Goal: Task Accomplishment & Management: Use online tool/utility

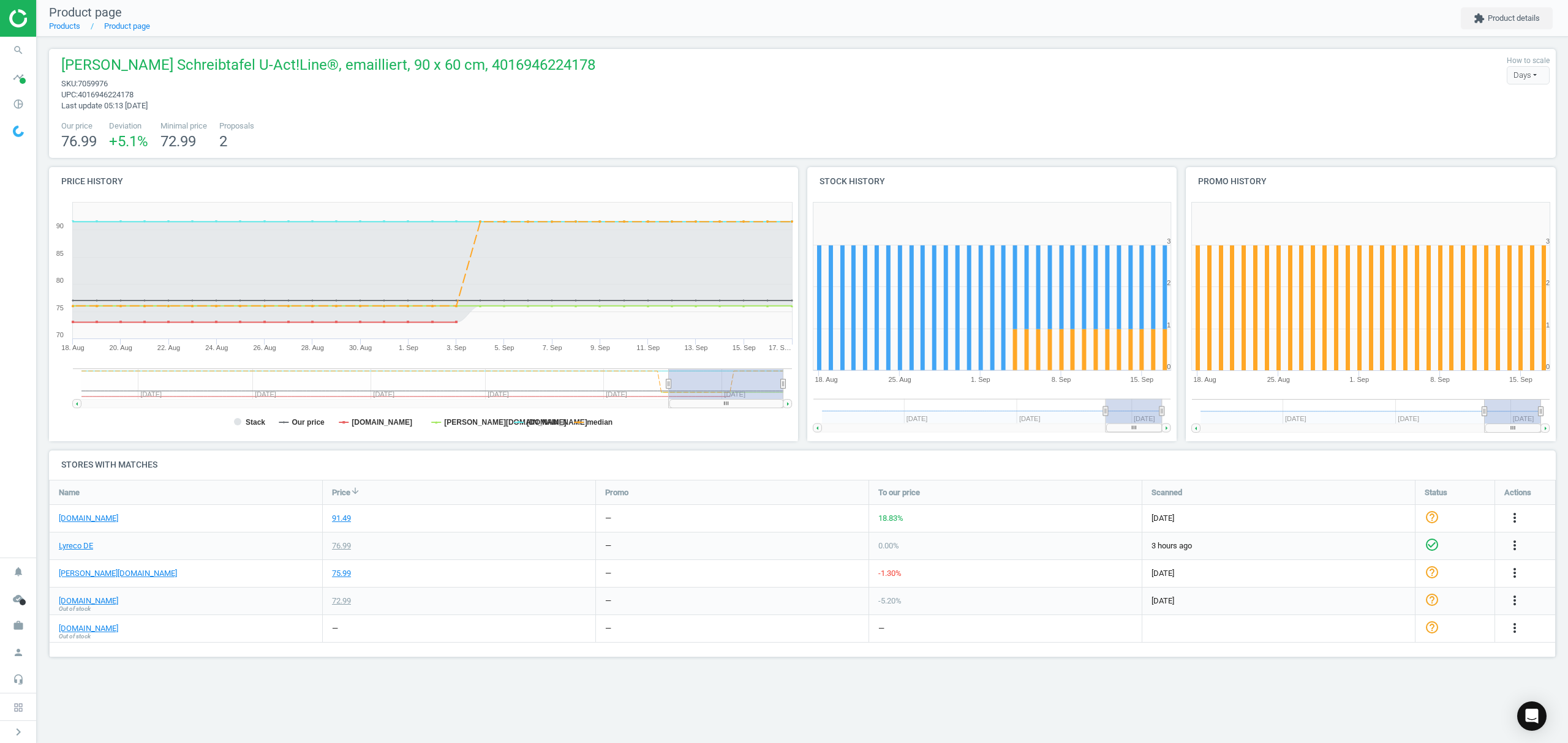
scroll to position [204, 1532]
click at [64, 25] on link "Products" at bounding box center [64, 26] width 31 height 9
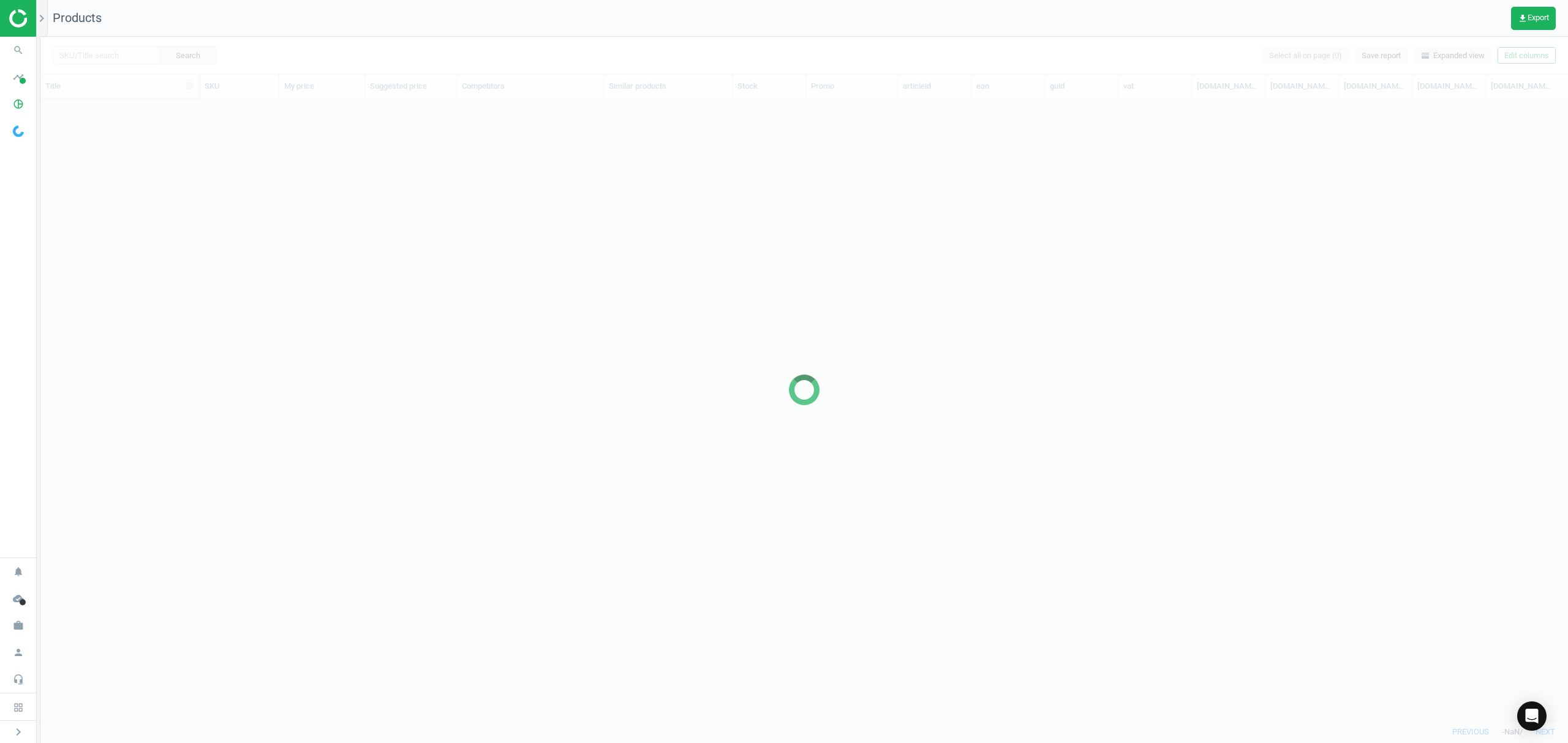
scroll to position [596, 1514]
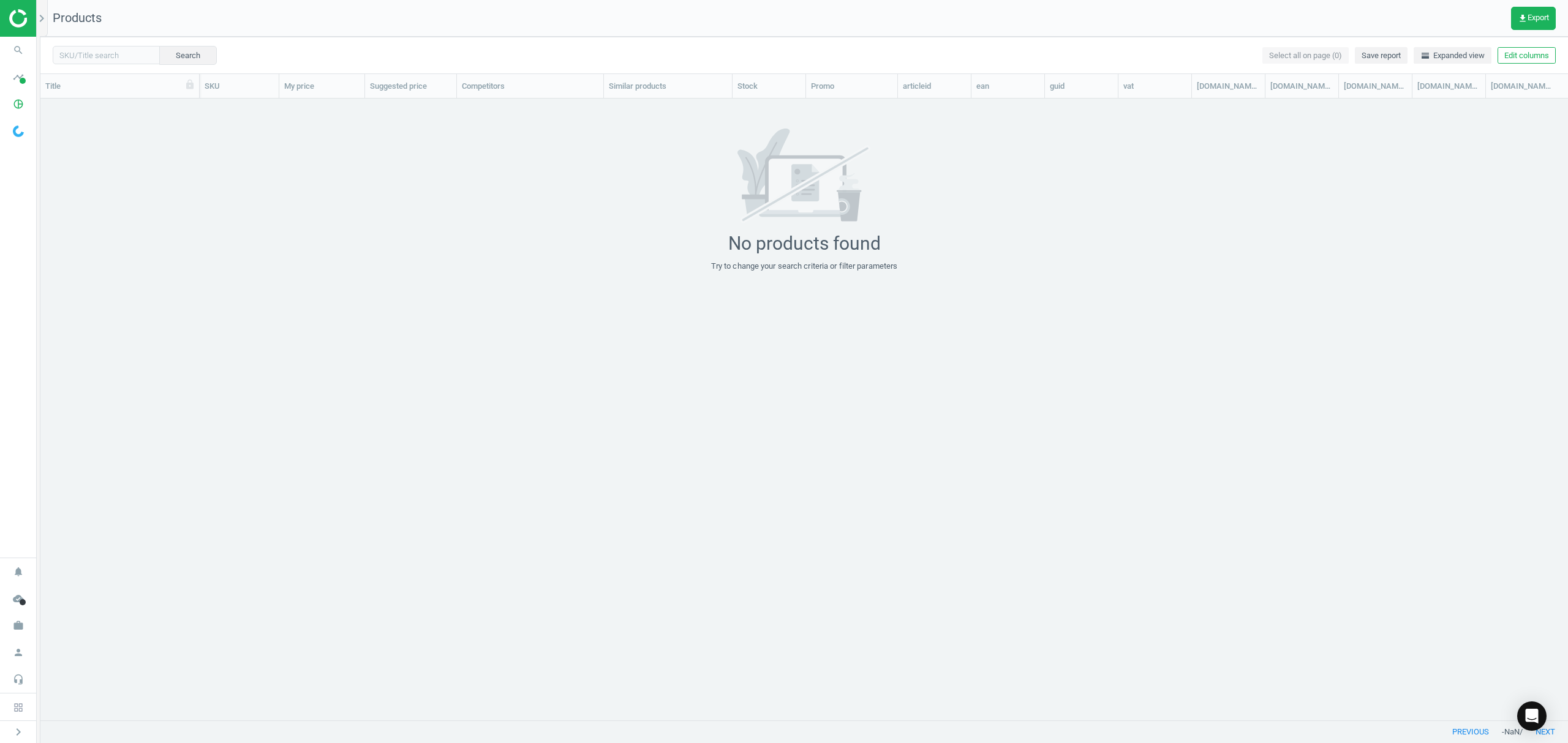
click at [11, 12] on img at bounding box center [52, 18] width 87 height 18
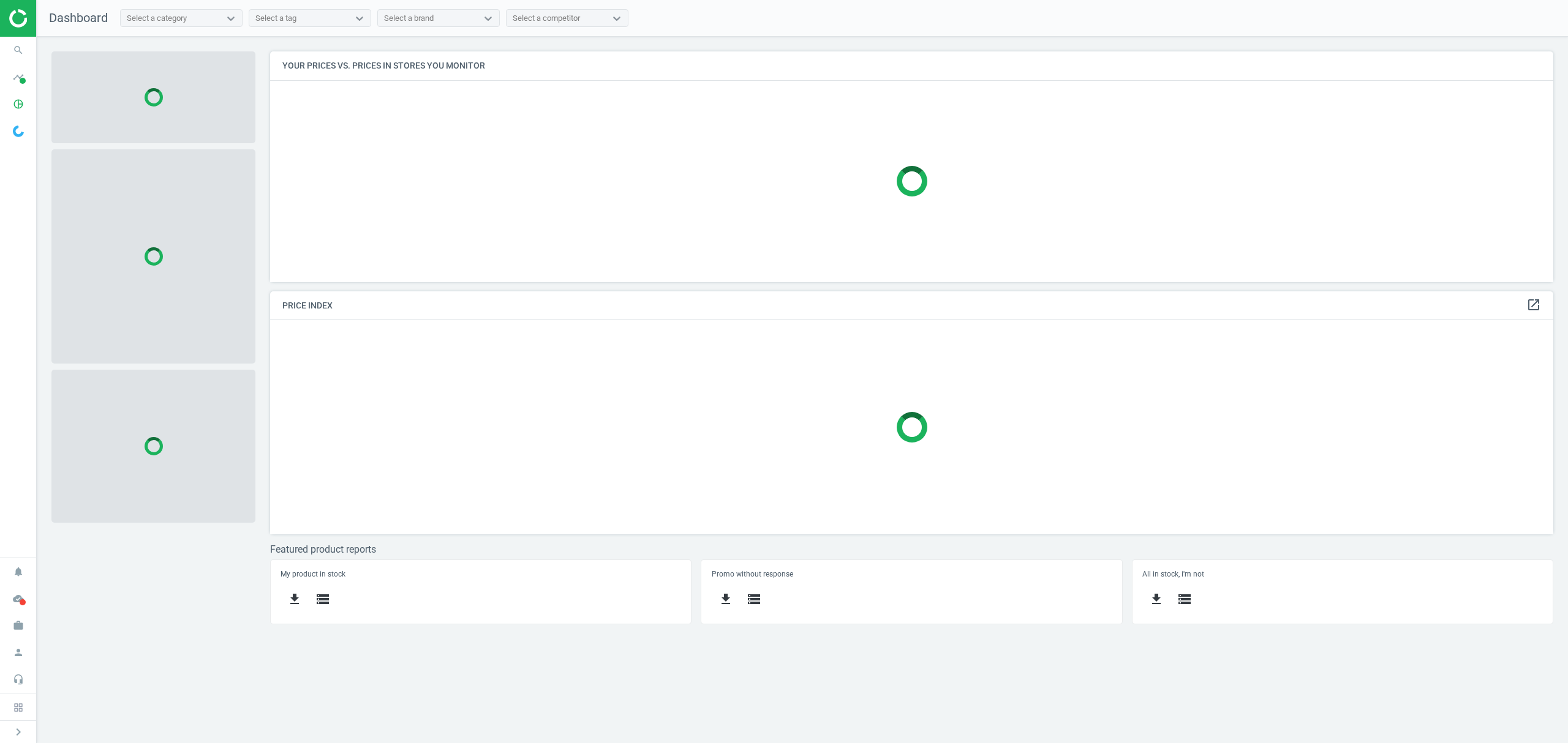
scroll to position [256, 1308]
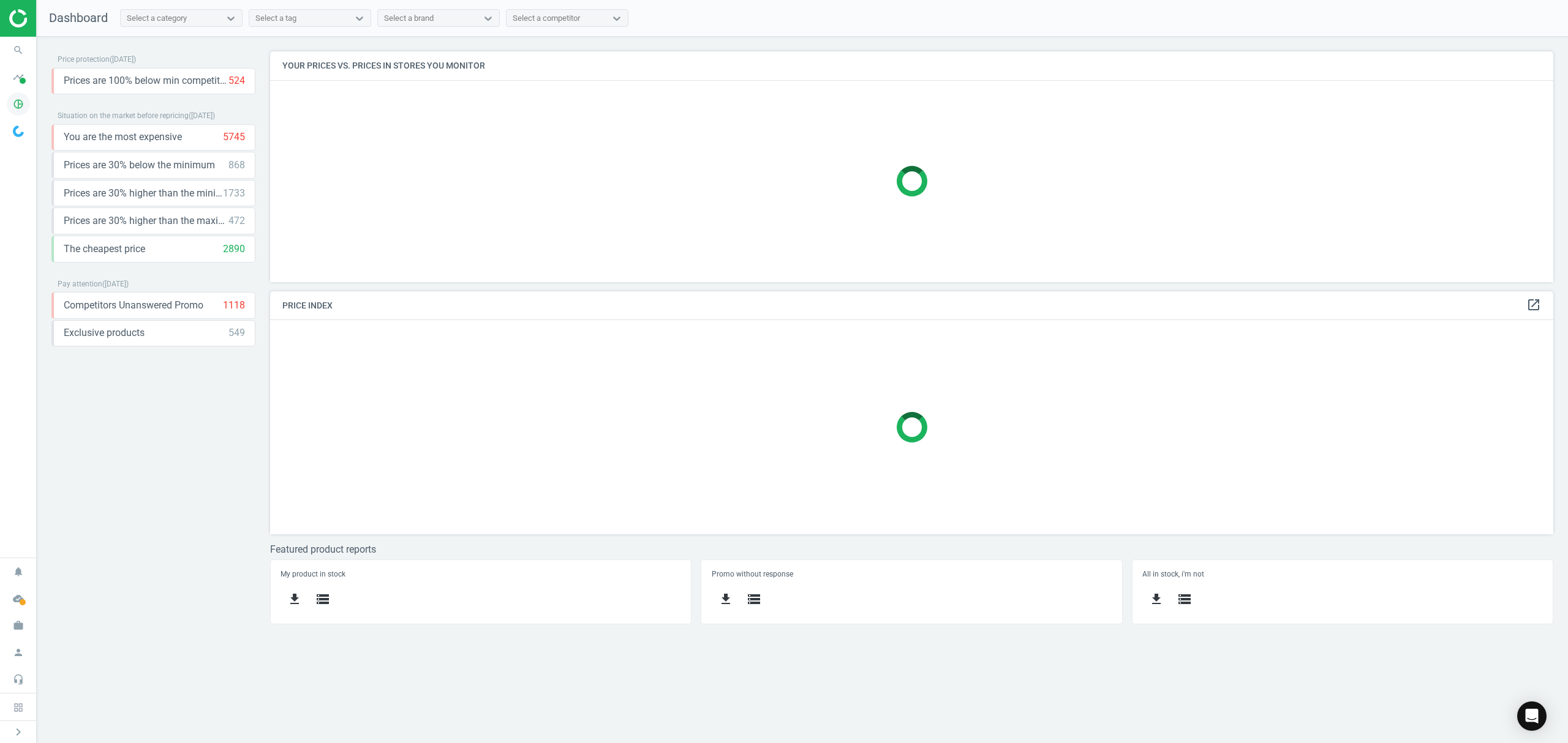
click at [25, 99] on icon "pie_chart_outlined" at bounding box center [18, 103] width 23 height 23
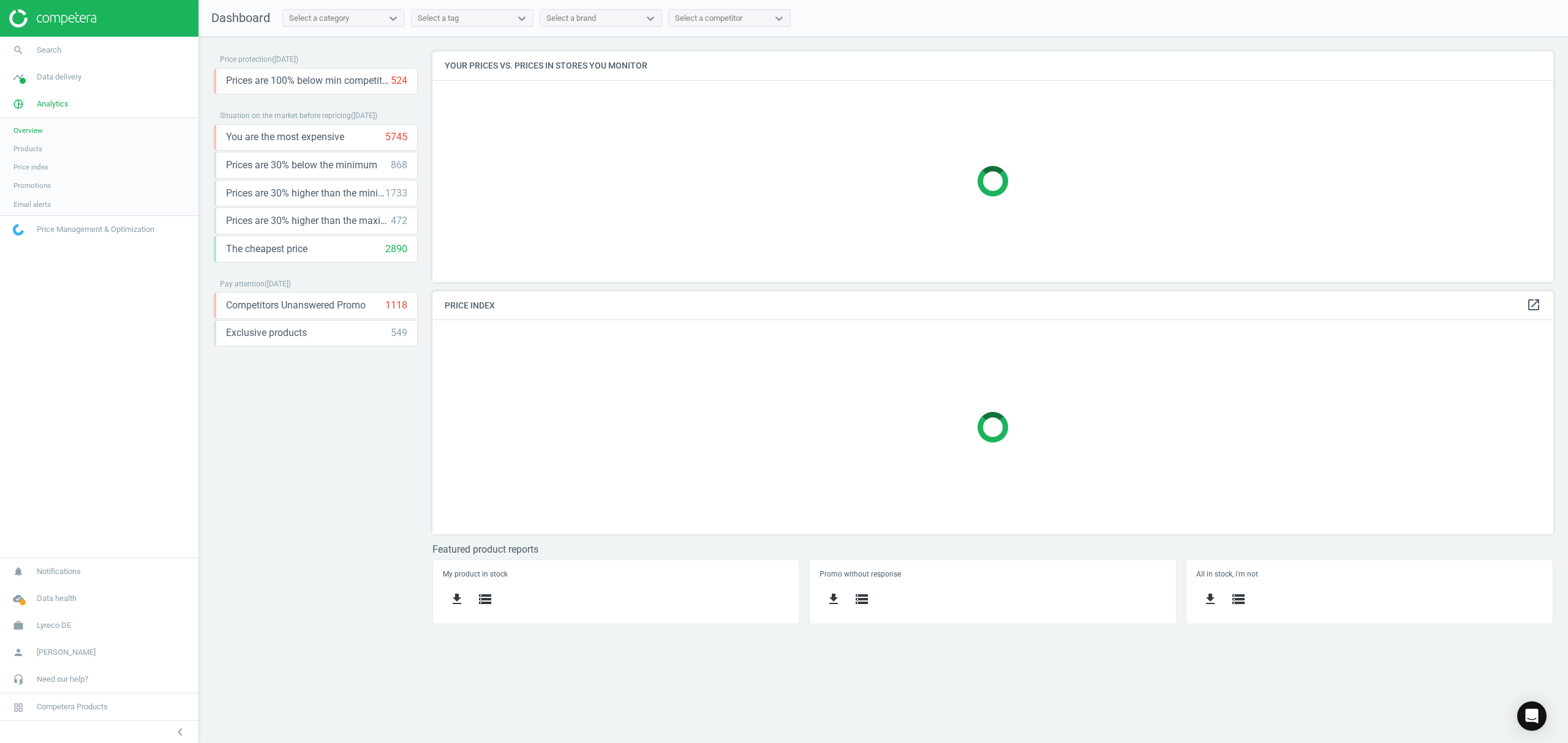
scroll to position [6, 6]
click at [20, 153] on span "Products" at bounding box center [28, 149] width 29 height 10
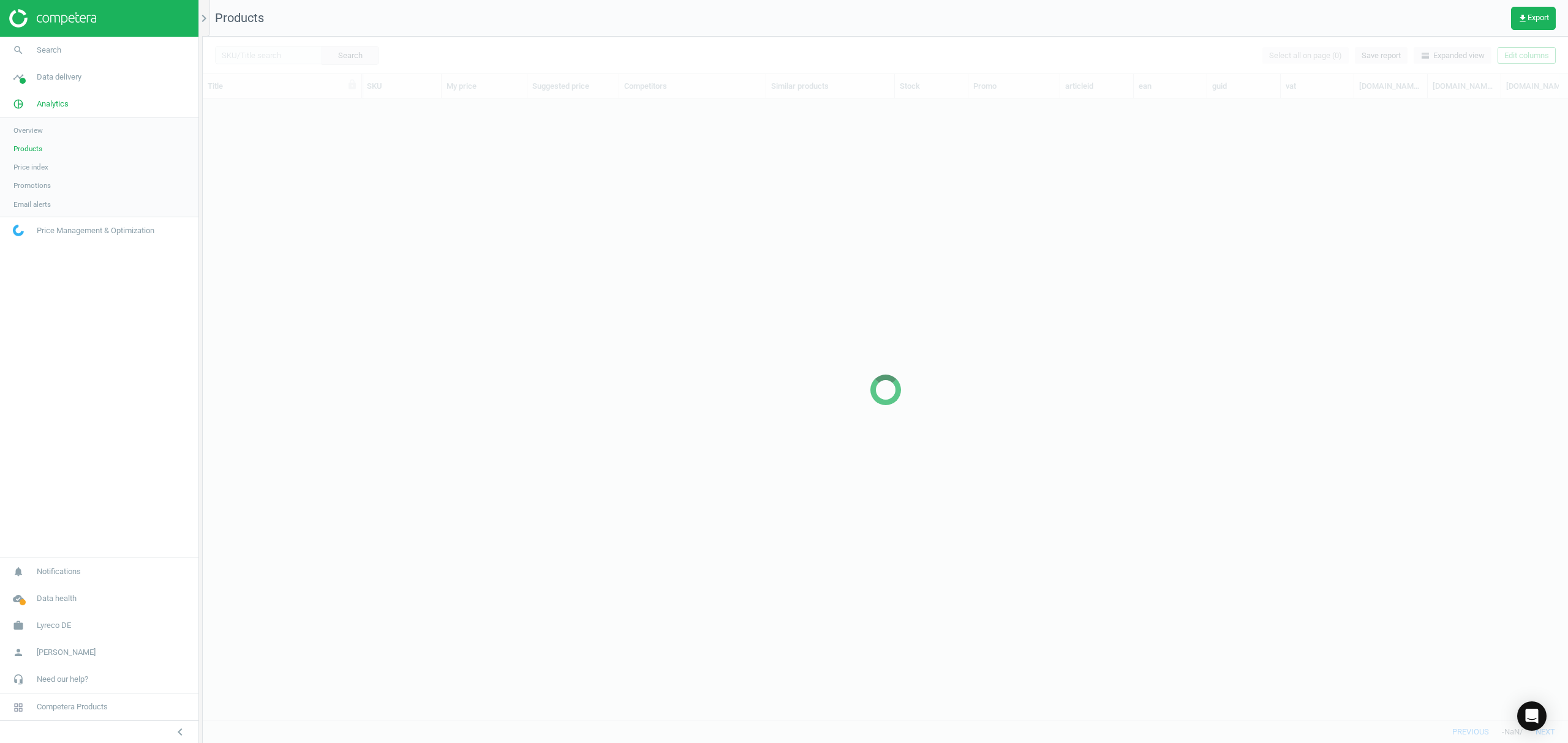
scroll to position [596, 1352]
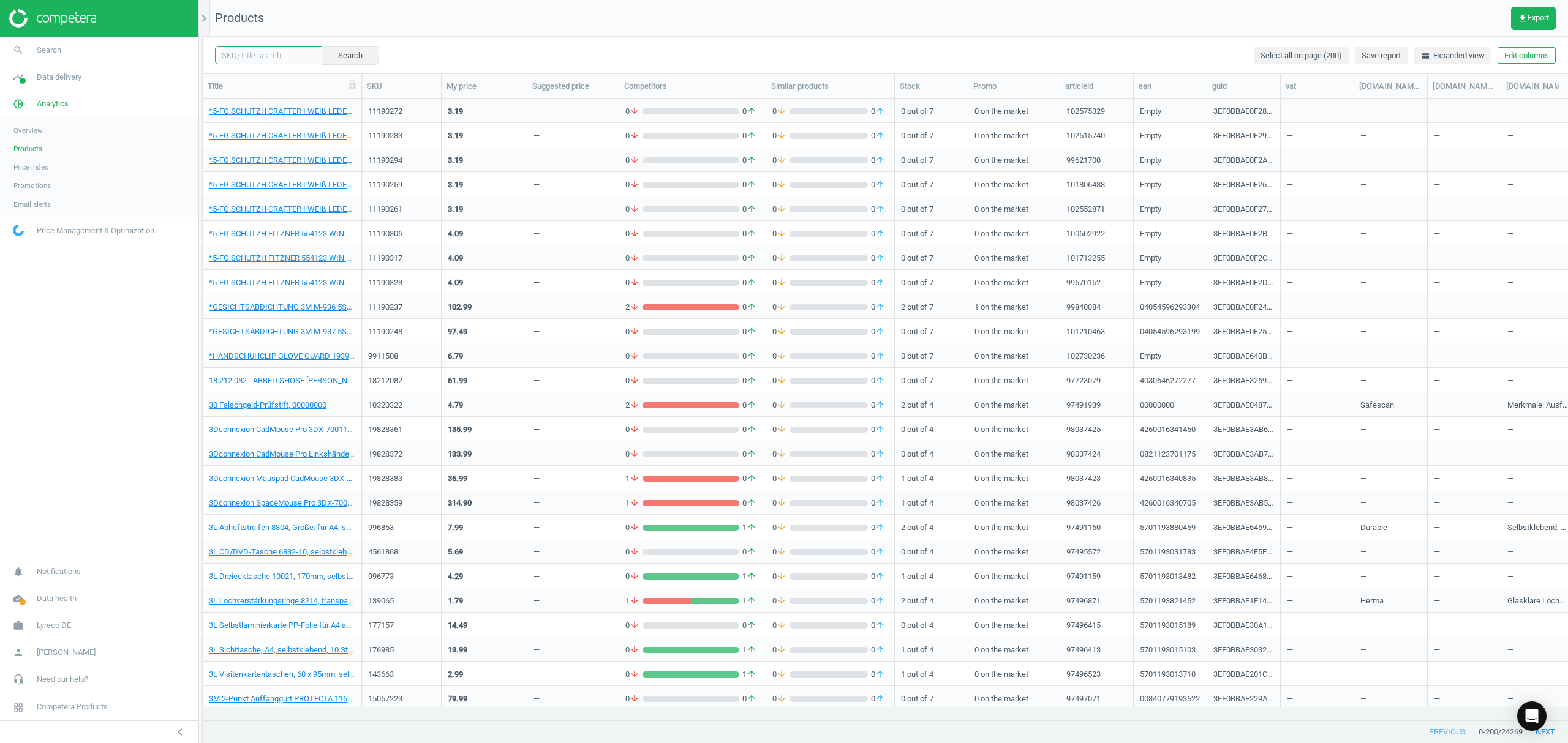
click at [263, 58] on input "text" at bounding box center [269, 55] width 107 height 18
paste input "3119033"
type input "3119033"
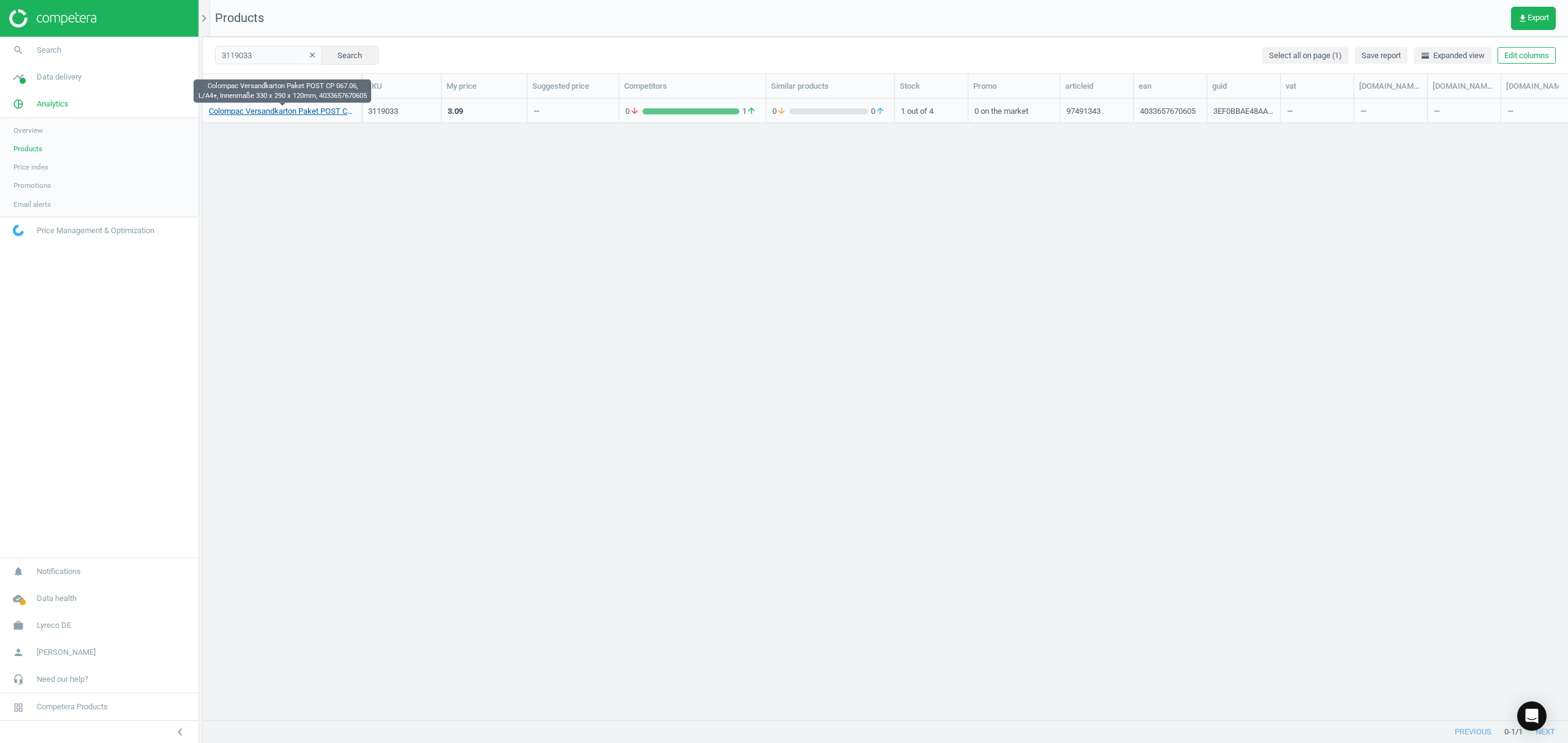
click at [261, 109] on link "Colompac Versandkarton Paket POST CP 067.06, L/A4+, Innenmaße 330 x 290 x 120mm…" at bounding box center [281, 111] width 147 height 11
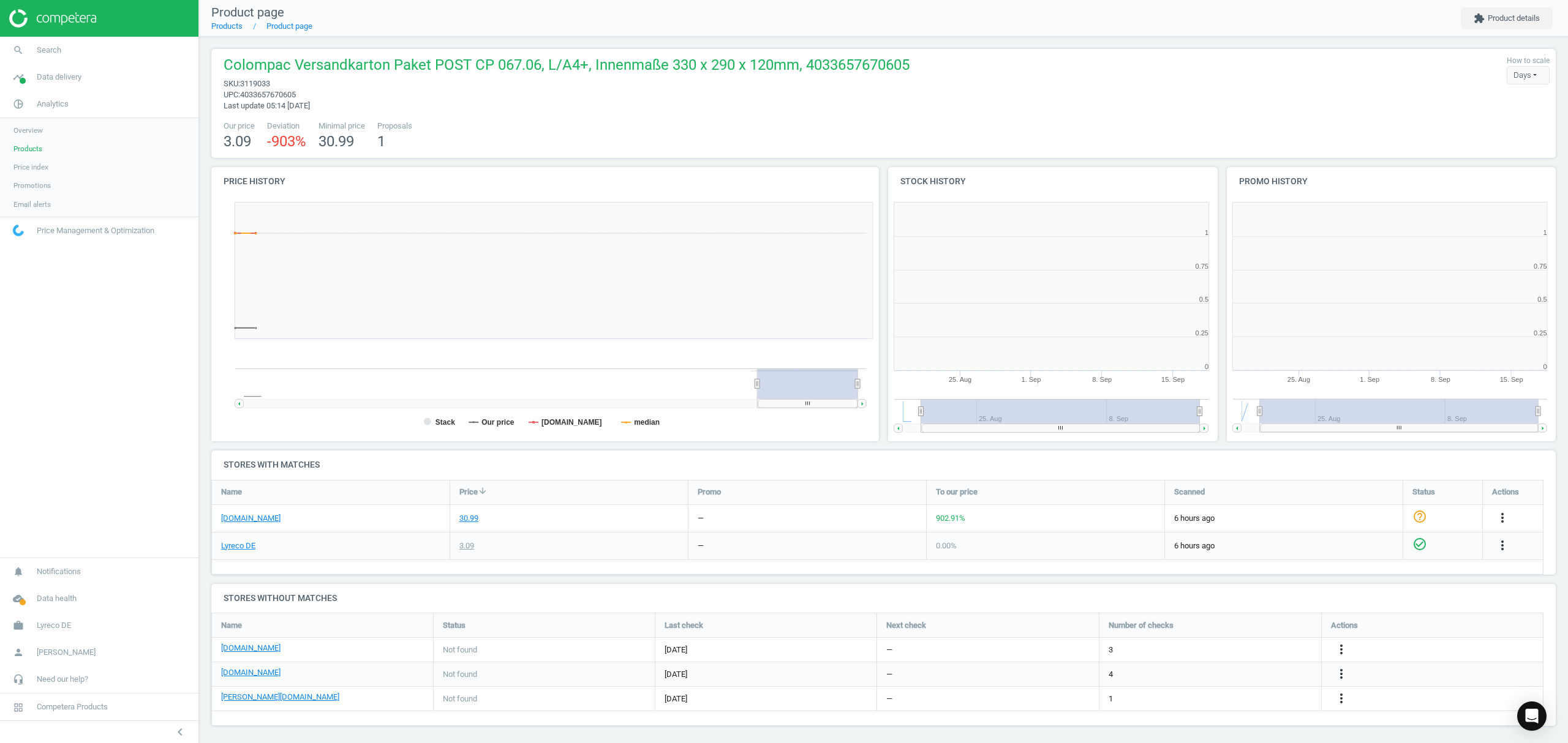
scroll to position [270, 351]
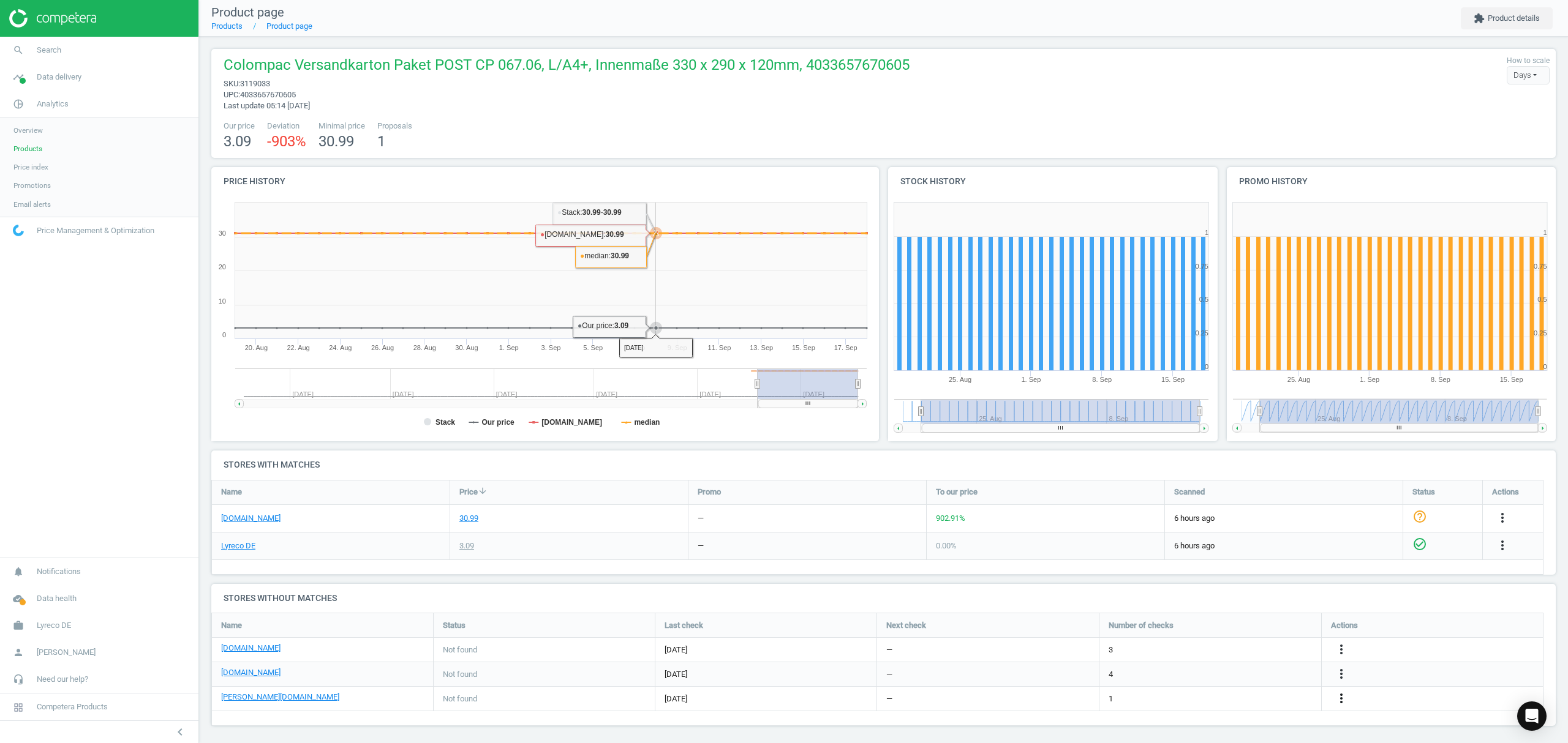
click at [1339, 699] on icon "more_vert" at bounding box center [1341, 698] width 14 height 14
click at [1226, 698] on link "Edit URL/product option" at bounding box center [1245, 700] width 168 height 19
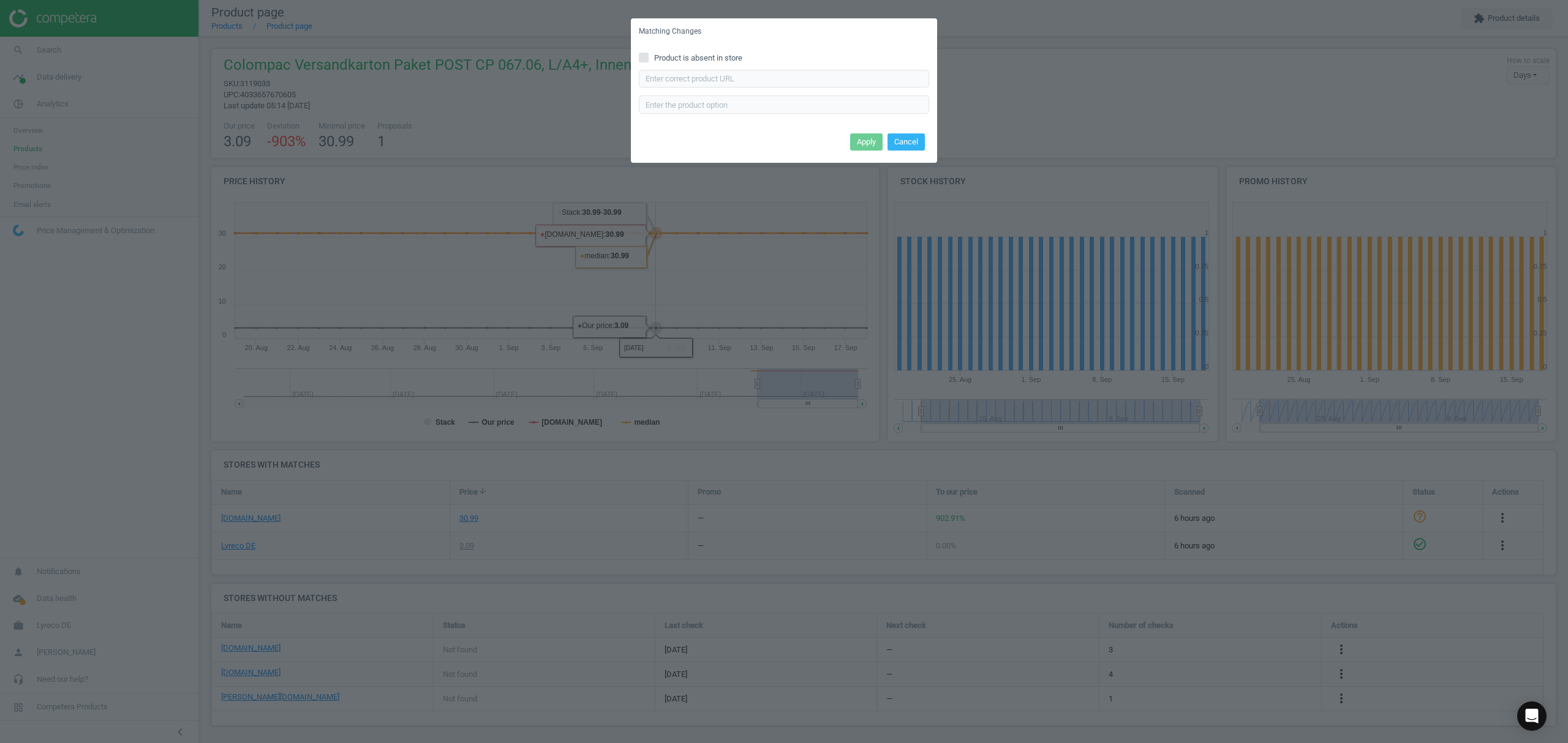
click at [779, 67] on div "Product is absent in store Enter correct product url" at bounding box center [784, 87] width 306 height 85
click at [775, 74] on input "text" at bounding box center [784, 79] width 290 height 18
paste input "[URL][DOMAIN_NAME][PERSON_NAME][PERSON_NAME]"
type input "[URL][DOMAIN_NAME][PERSON_NAME][PERSON_NAME]"
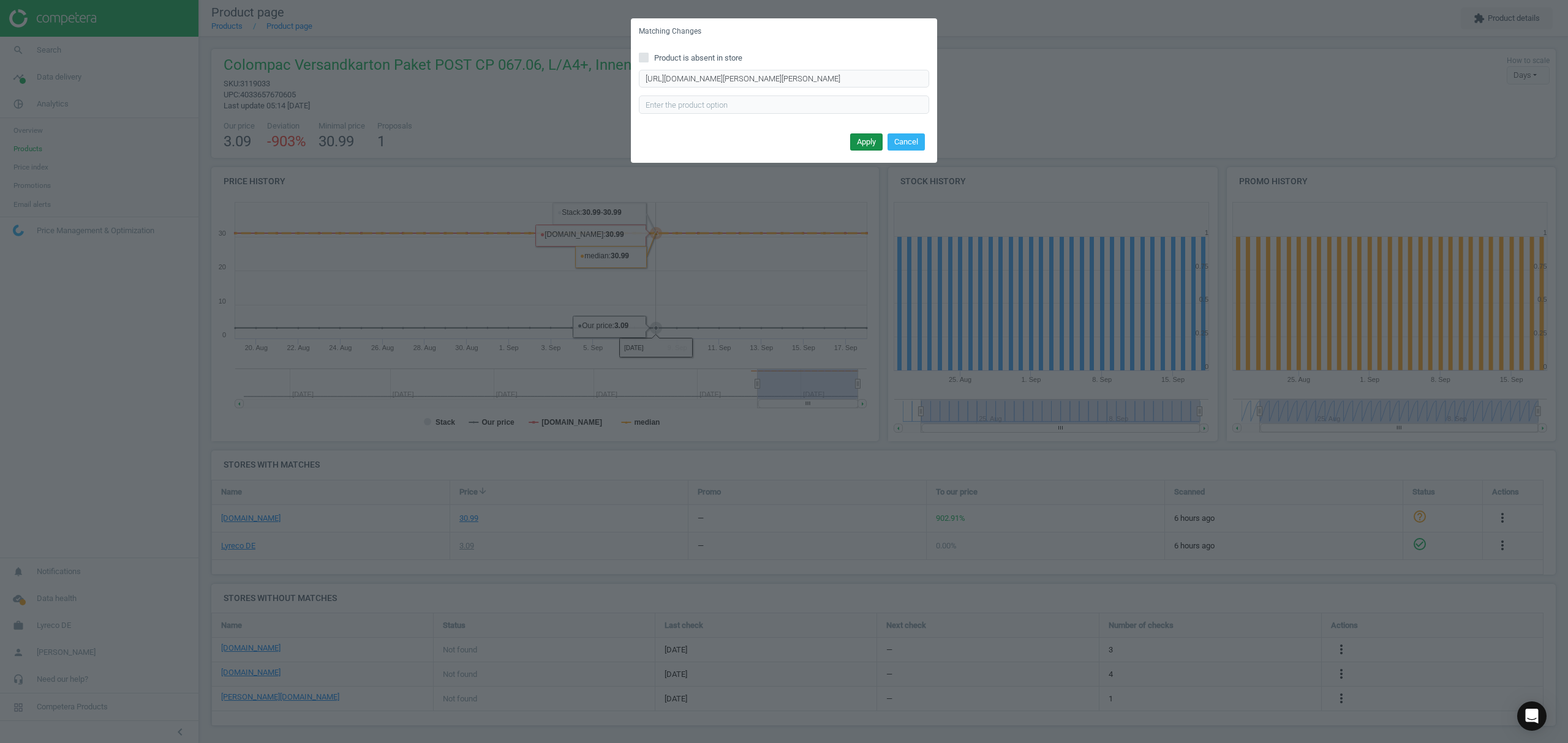
click at [867, 140] on button "Apply" at bounding box center [866, 142] width 32 height 17
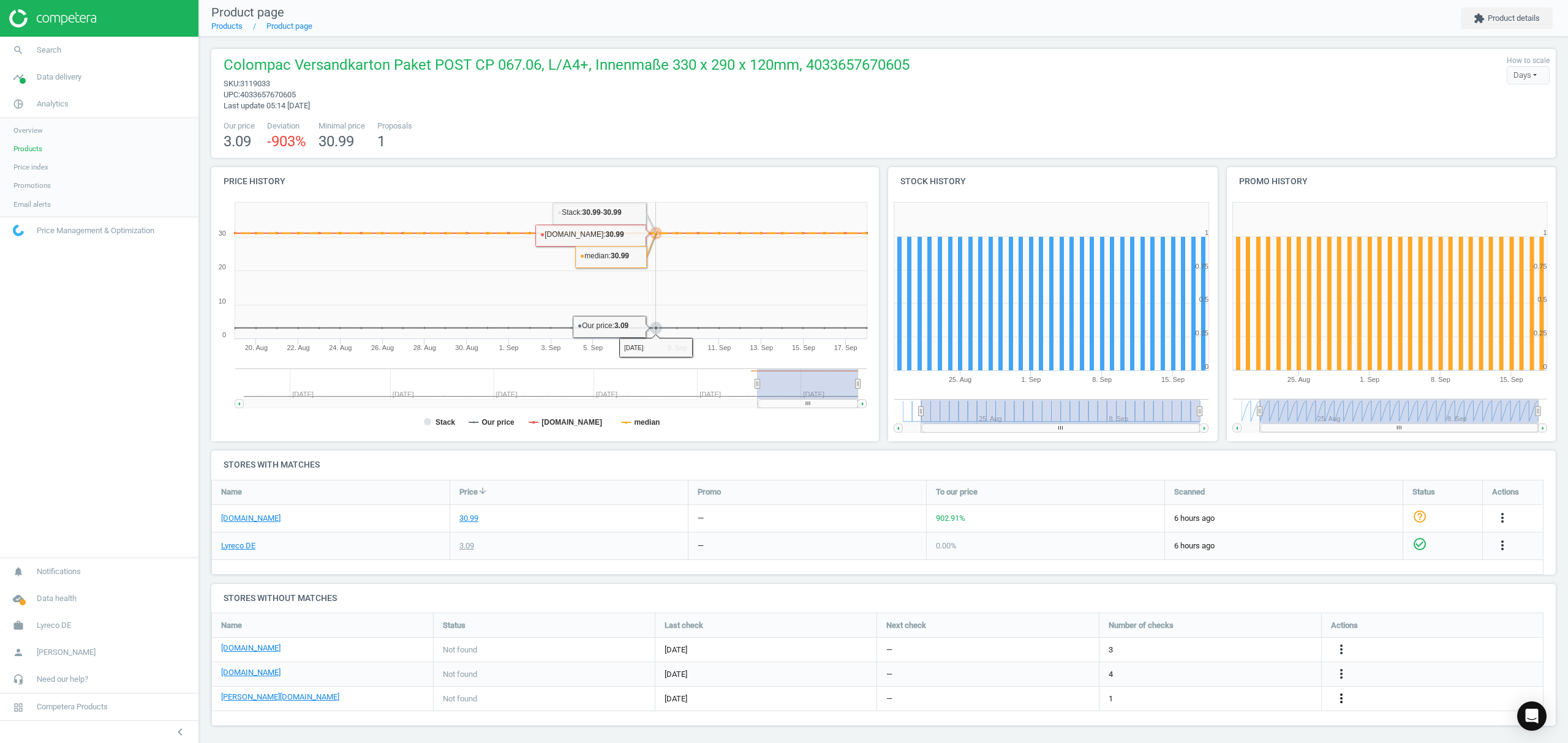
click at [1342, 701] on icon "more_vert" at bounding box center [1341, 698] width 14 height 14
click at [1213, 693] on link "Edit packaging coefficient" at bounding box center [1245, 696] width 168 height 19
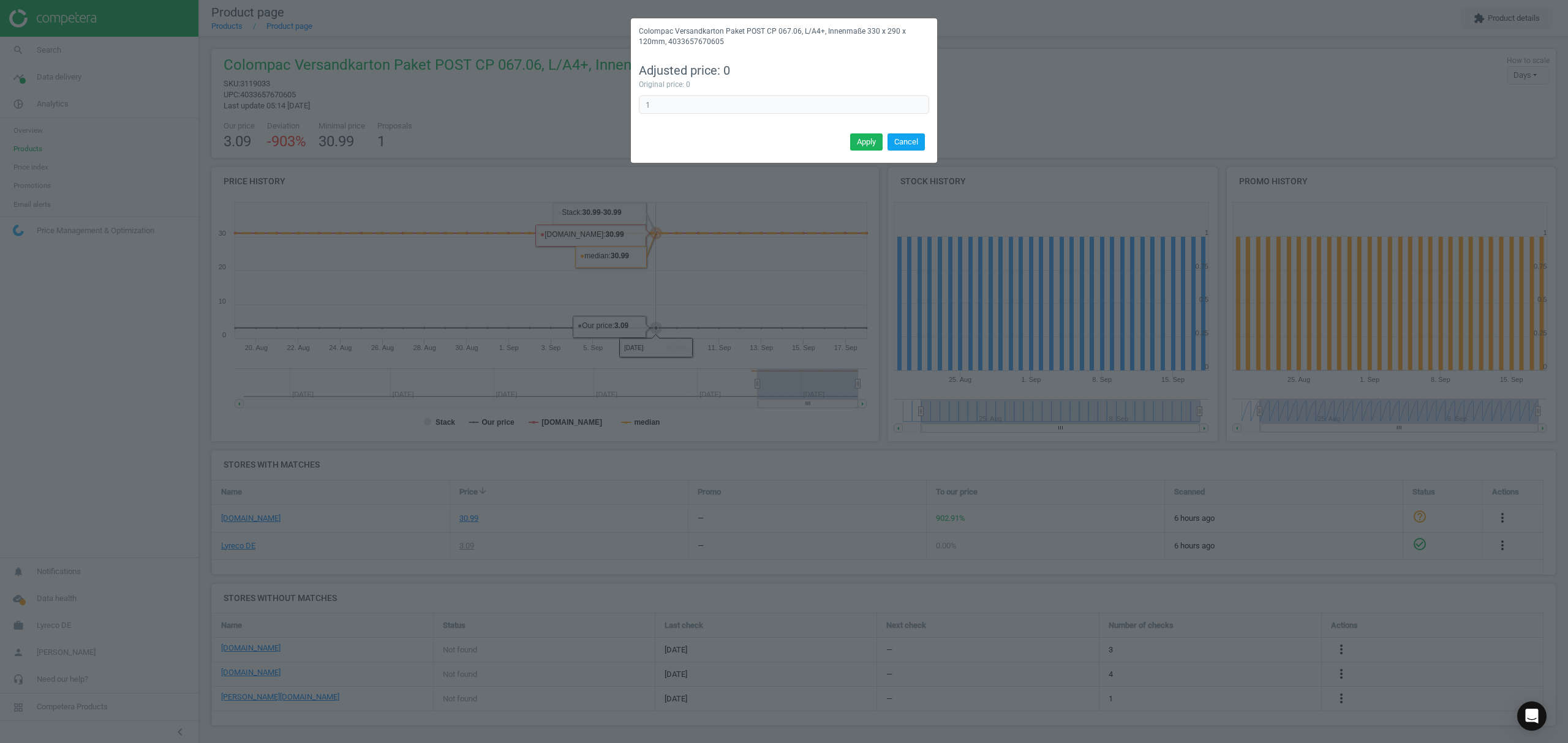
click at [907, 134] on button "Cancel" at bounding box center [906, 142] width 38 height 17
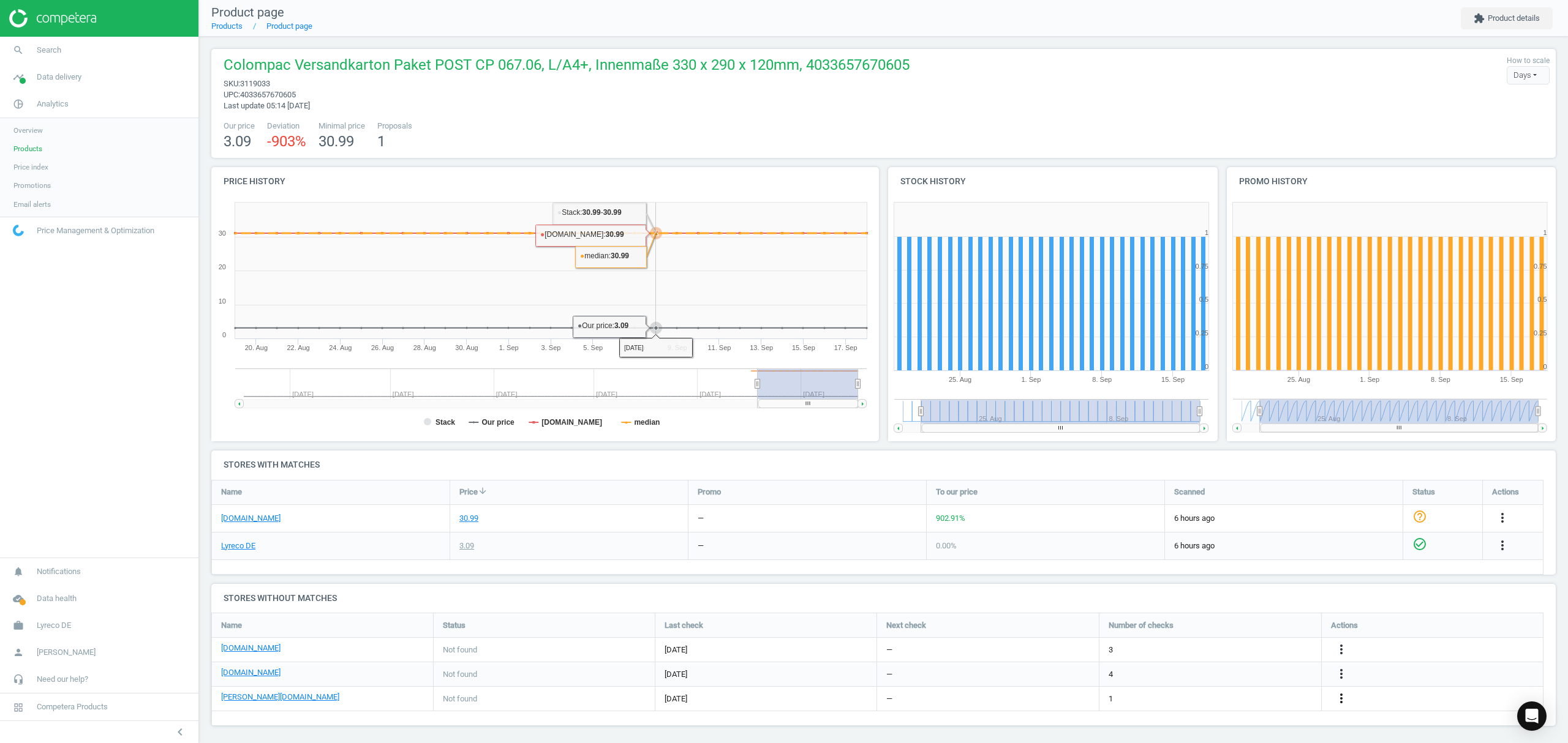
click at [1343, 697] on icon "more_vert" at bounding box center [1341, 698] width 14 height 14
click at [1228, 689] on link "Edit packaging coefficient" at bounding box center [1245, 696] width 168 height 19
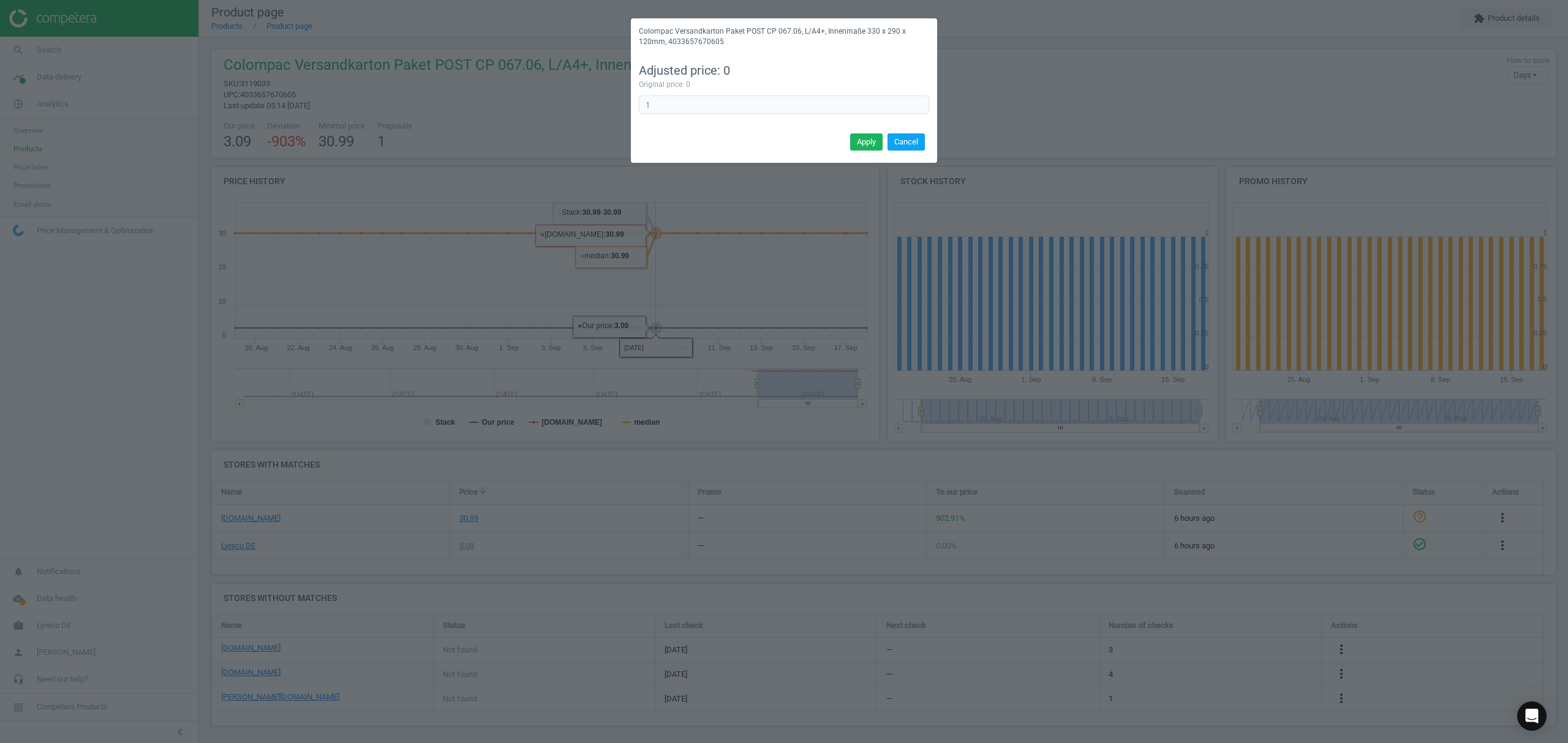
click at [894, 139] on button "Cancel" at bounding box center [906, 142] width 38 height 17
